Goal: Information Seeking & Learning: Learn about a topic

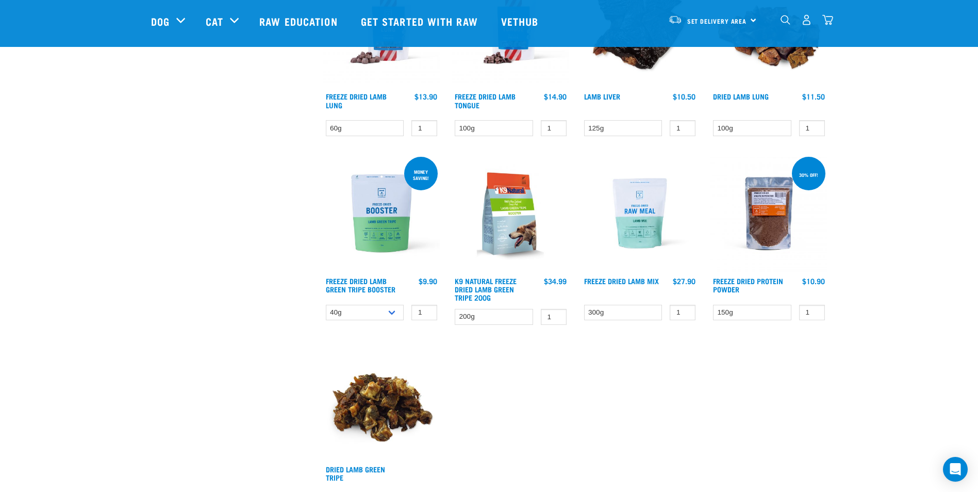
scroll to position [928, 0]
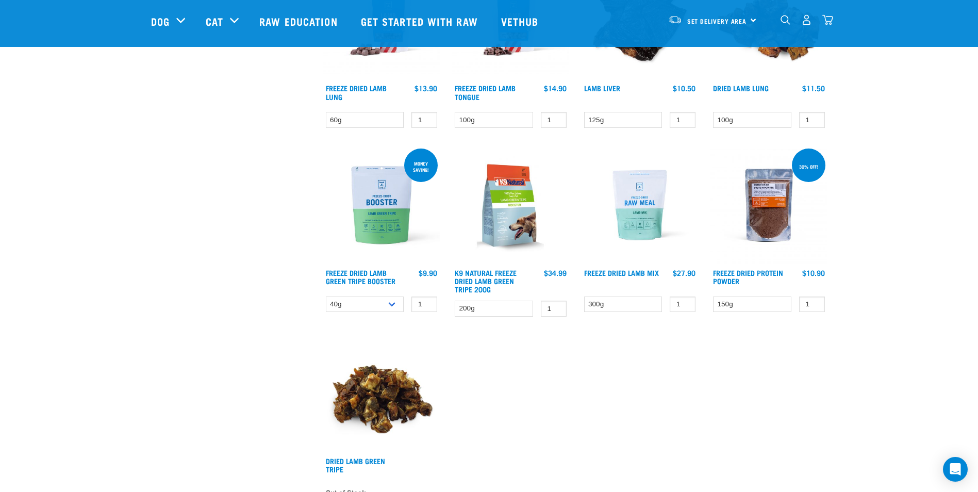
click at [386, 213] on img at bounding box center [381, 204] width 117 height 117
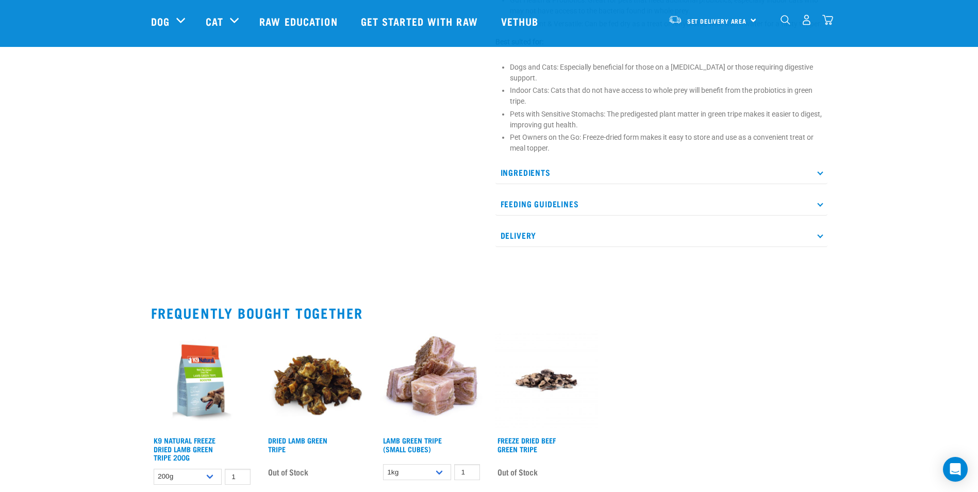
scroll to position [619, 0]
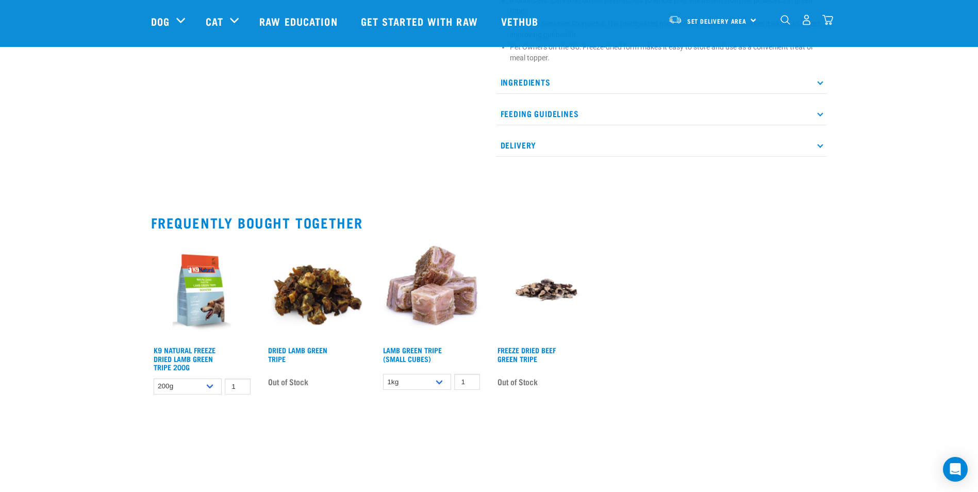
click at [524, 278] on img at bounding box center [546, 290] width 103 height 103
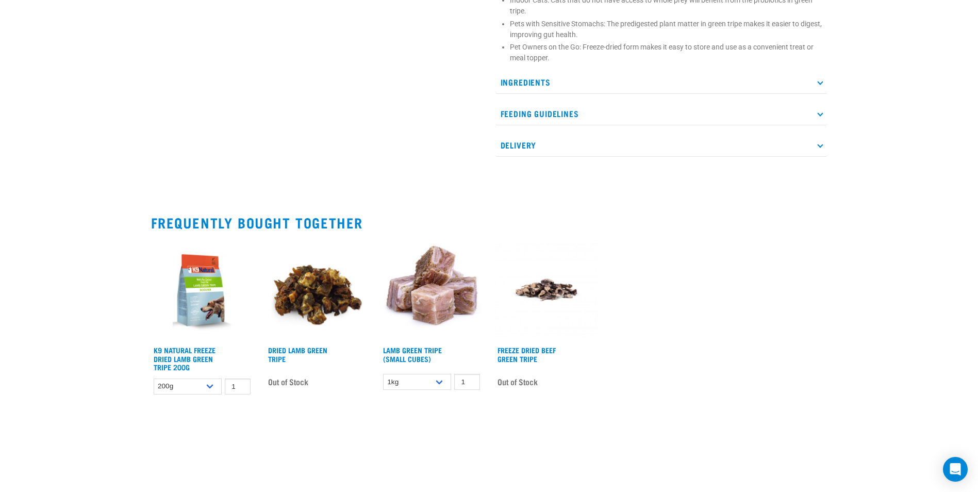
click at [305, 273] on img at bounding box center [316, 290] width 103 height 103
